Goal: Find specific page/section: Find specific page/section

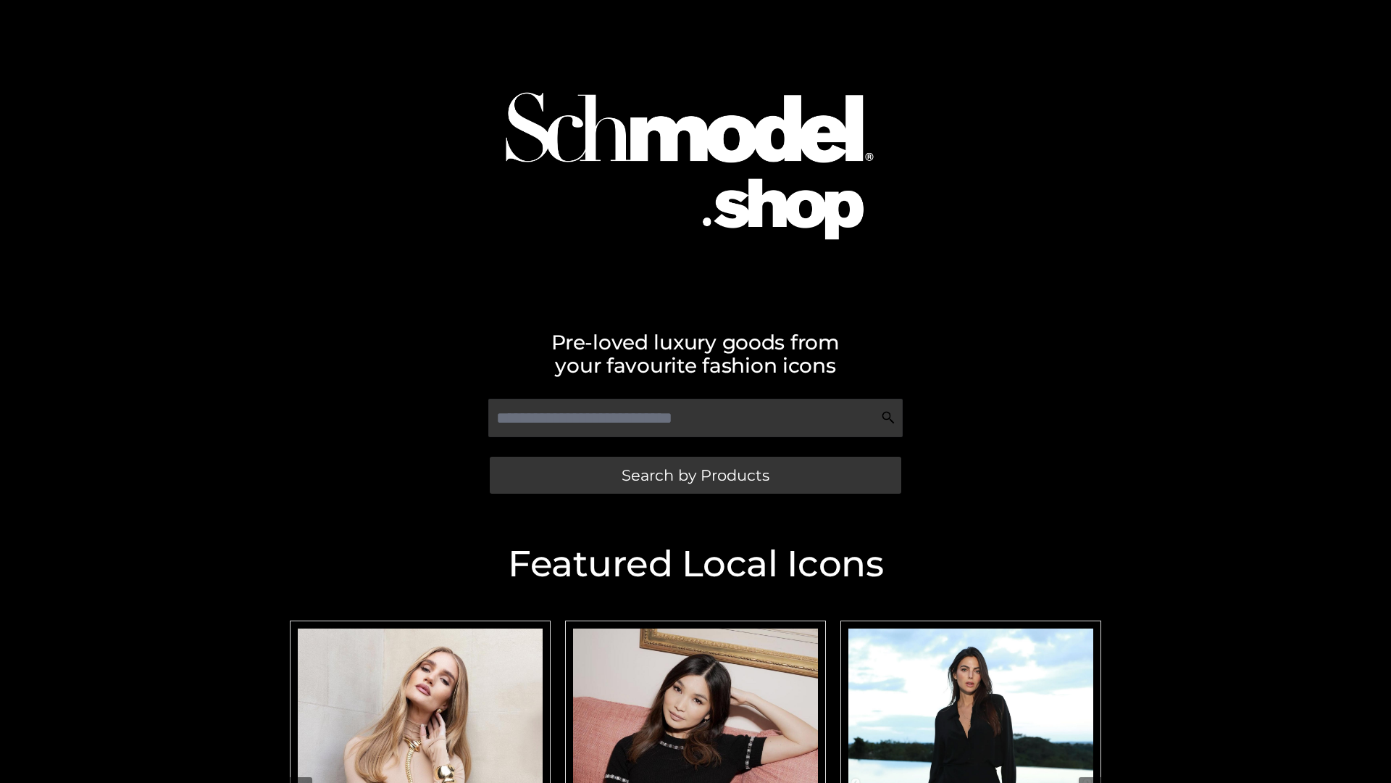
click at [695, 475] on span "Search by Products" at bounding box center [696, 474] width 148 height 15
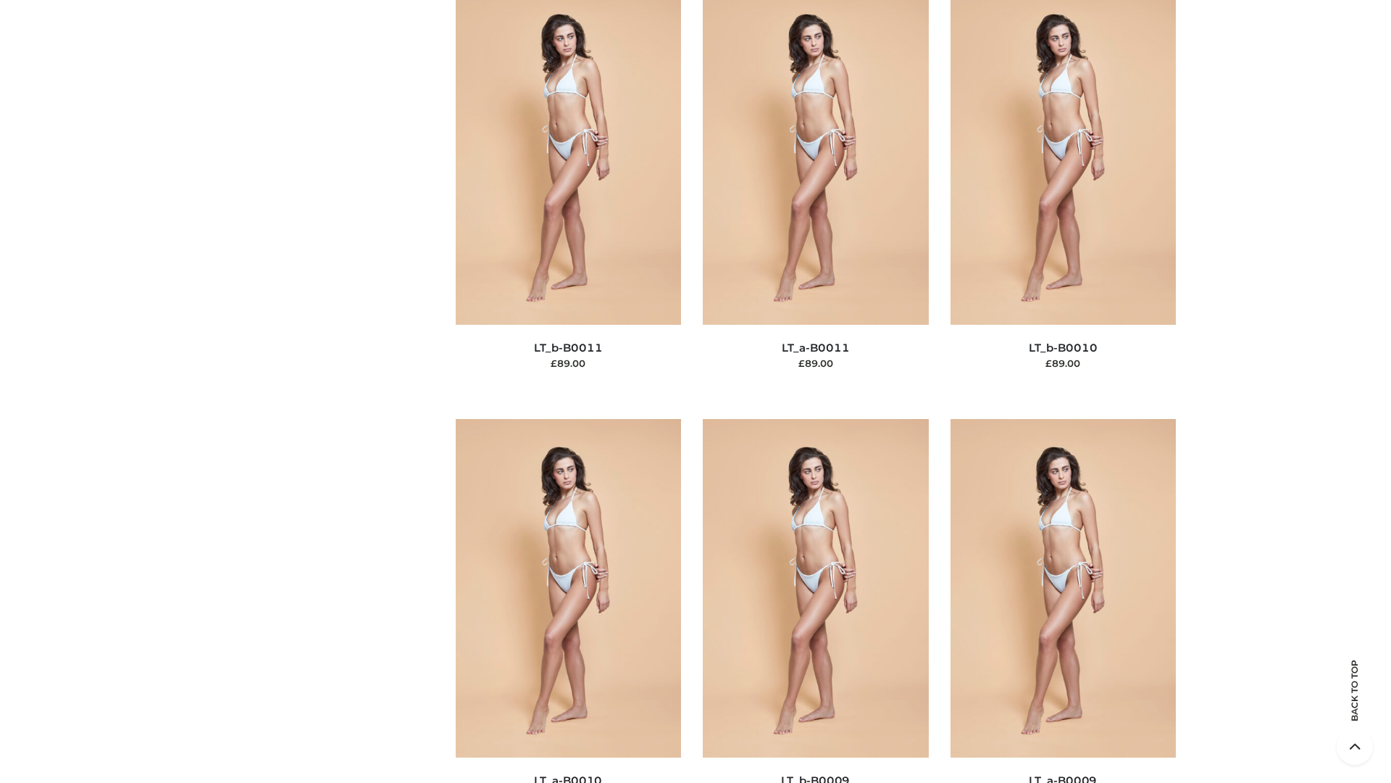
scroll to position [6509, 0]
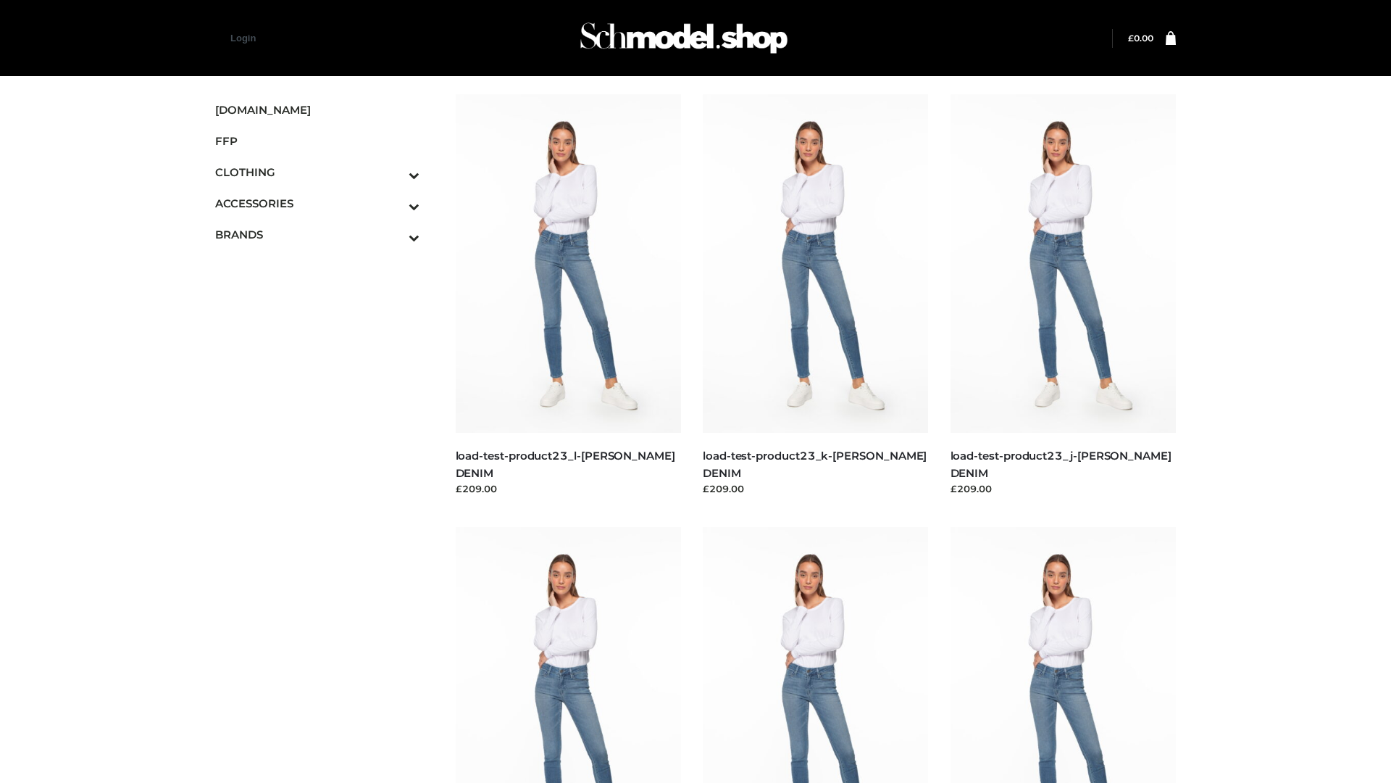
scroll to position [1271, 0]
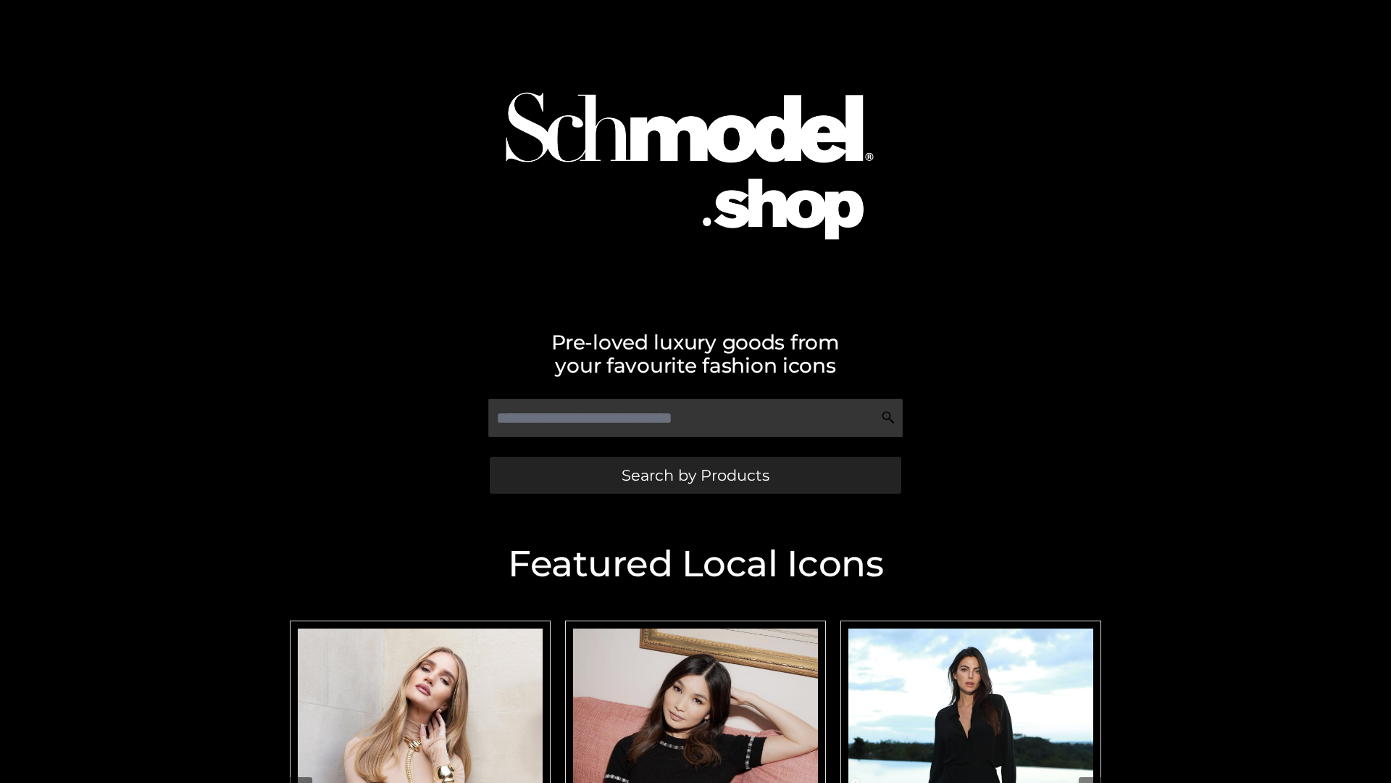
click at [695, 475] on span "Search by Products" at bounding box center [696, 474] width 148 height 15
